Goal: Task Accomplishment & Management: Manage account settings

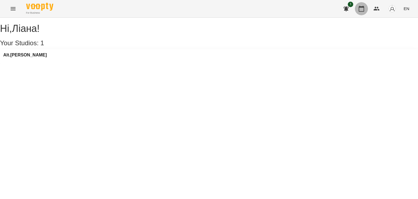
click at [361, 6] on icon "button" at bounding box center [361, 8] width 7 height 7
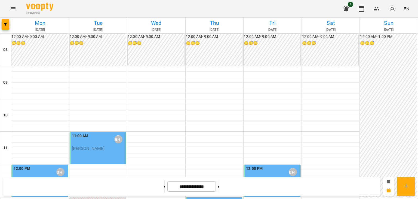
click at [162, 187] on div at bounding box center [165, 186] width 6 height 12
click at [164, 188] on button at bounding box center [164, 186] width 1 height 12
type input "**********"
